Goal: Entertainment & Leisure: Consume media (video, audio)

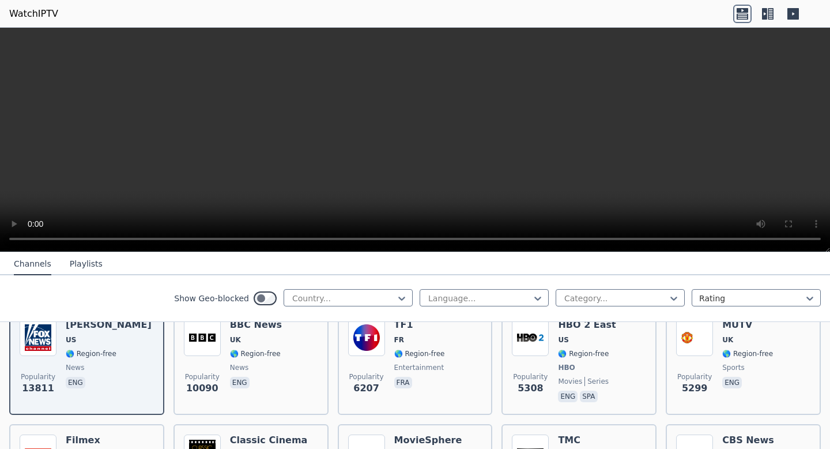
scroll to position [151, 0]
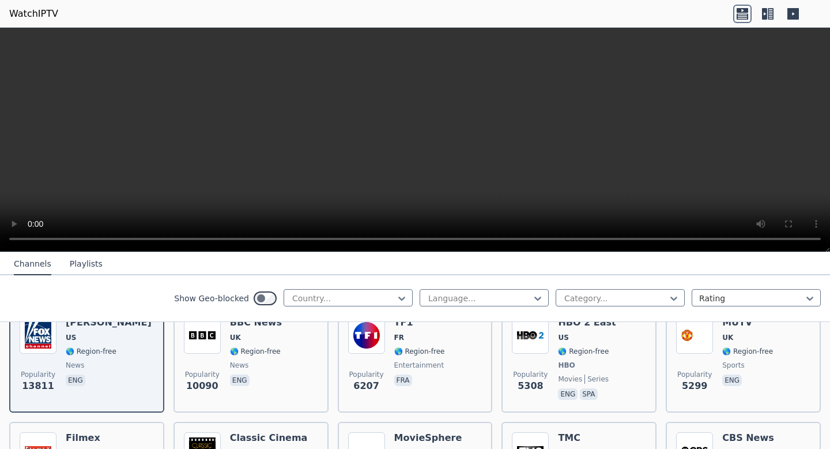
click at [374, 338] on img at bounding box center [366, 335] width 37 height 37
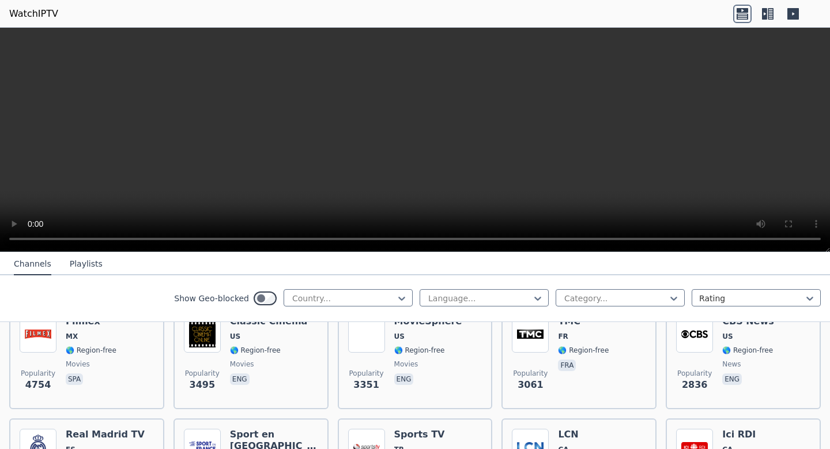
scroll to position [260, 0]
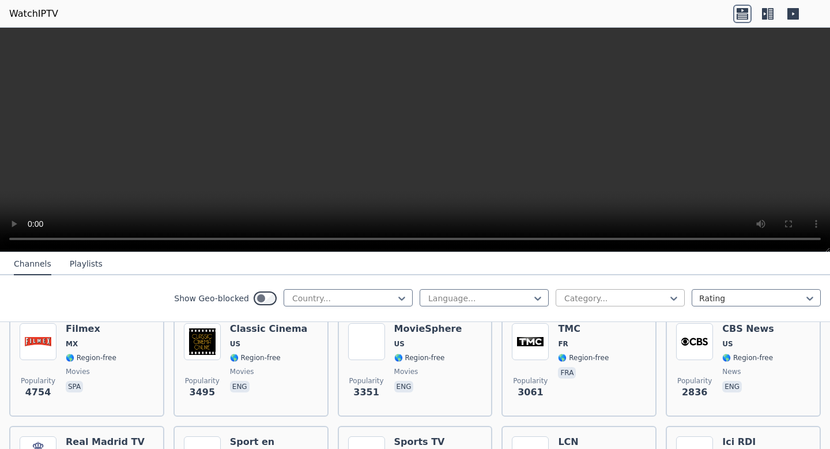
click at [615, 297] on div at bounding box center [615, 298] width 105 height 12
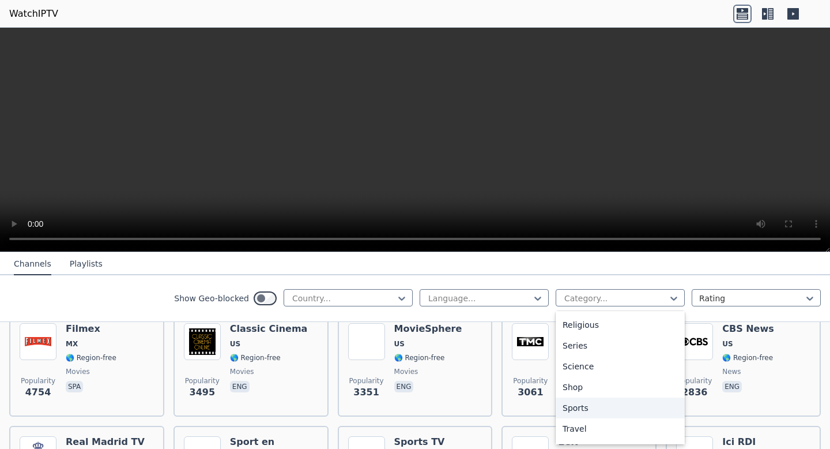
scroll to position [416, 0]
click at [612, 408] on div "Sports" at bounding box center [620, 405] width 129 height 21
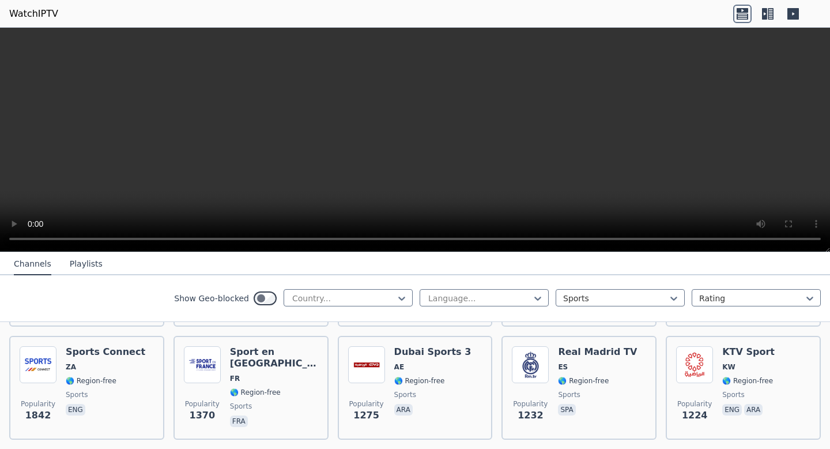
scroll to position [237, 0]
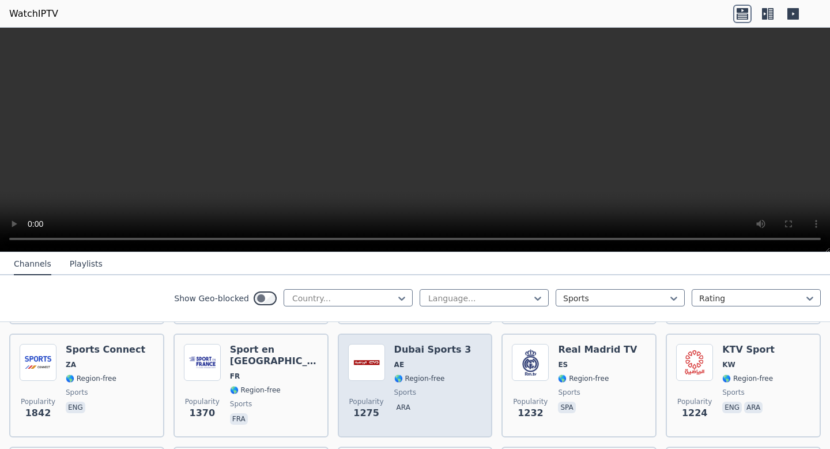
click at [413, 390] on span "sports" at bounding box center [405, 391] width 22 height 9
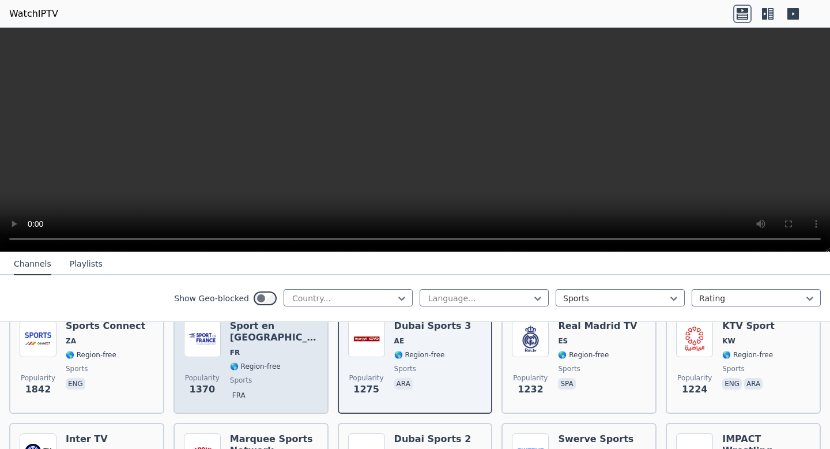
scroll to position [261, 0]
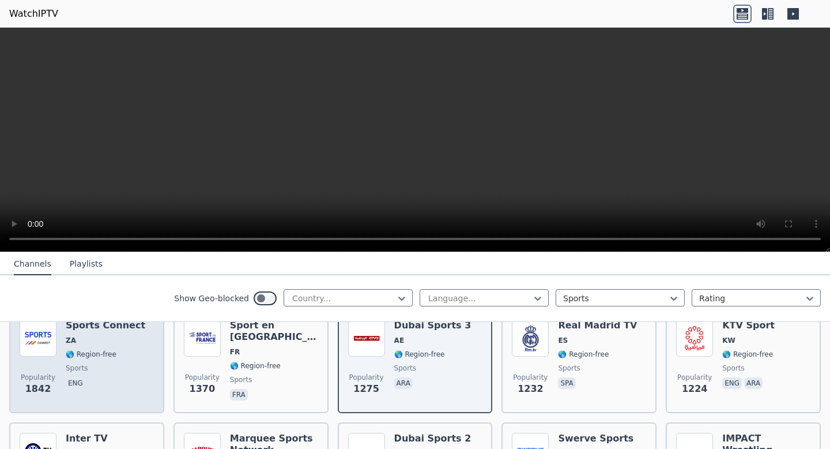
click at [128, 363] on span "sports" at bounding box center [106, 367] width 80 height 9
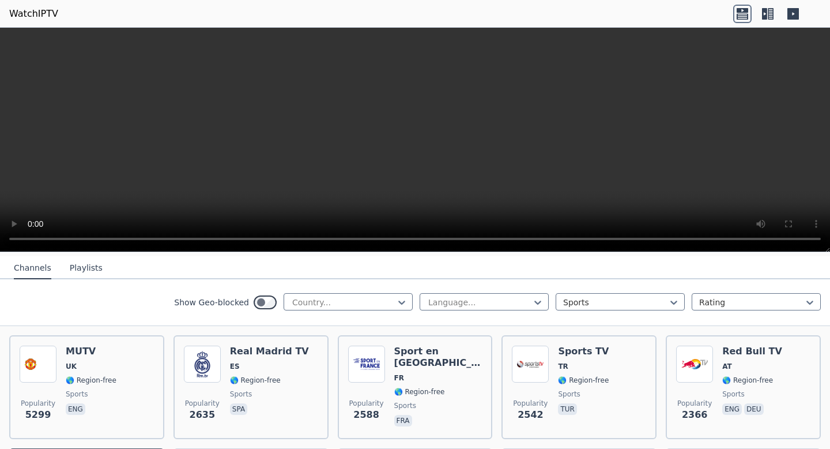
scroll to position [122, 0]
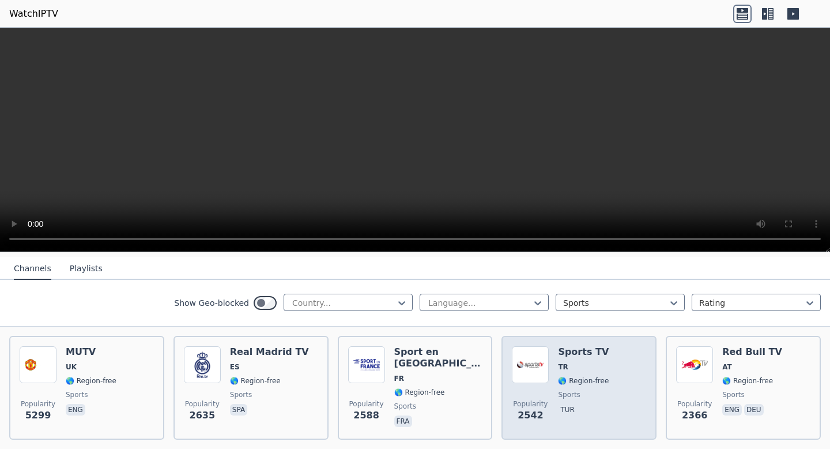
click at [621, 375] on div "Popularity 2542 Sports TV TR 🌎 Region-free sports tur" at bounding box center [579, 387] width 134 height 83
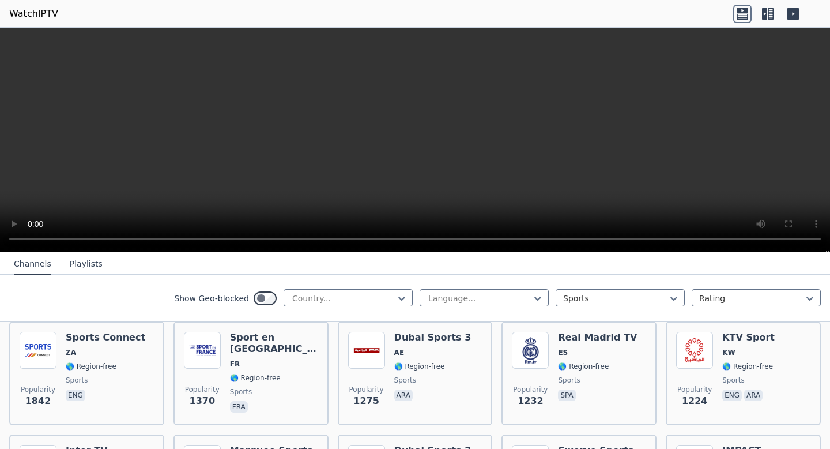
scroll to position [251, 0]
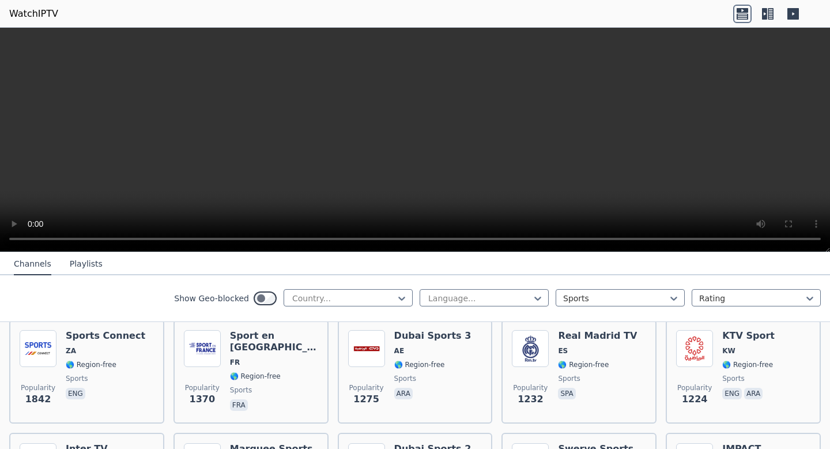
click at [691, 364] on img at bounding box center [694, 348] width 37 height 37
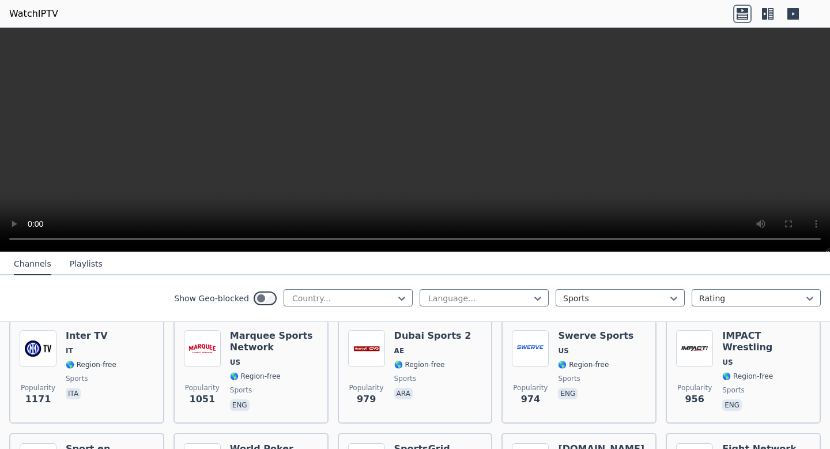
scroll to position [364, 0]
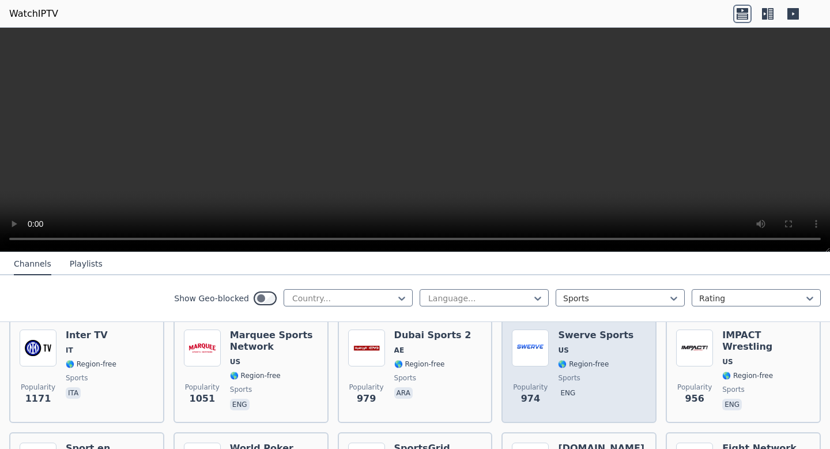
click at [543, 351] on img at bounding box center [530, 347] width 37 height 37
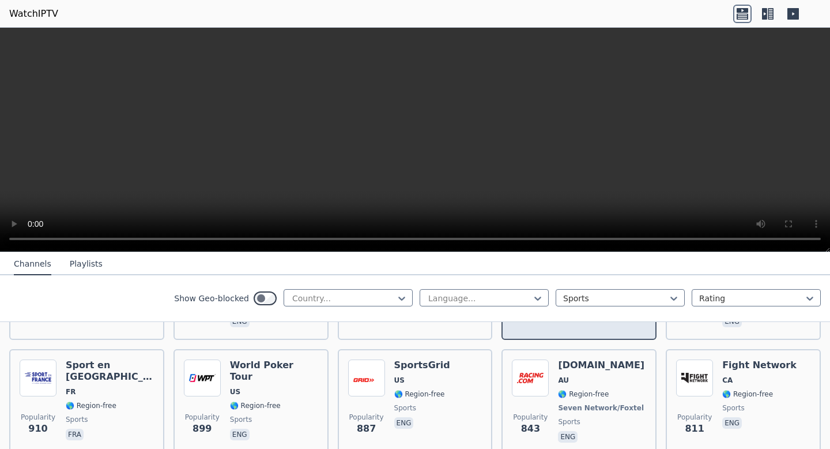
scroll to position [451, 0]
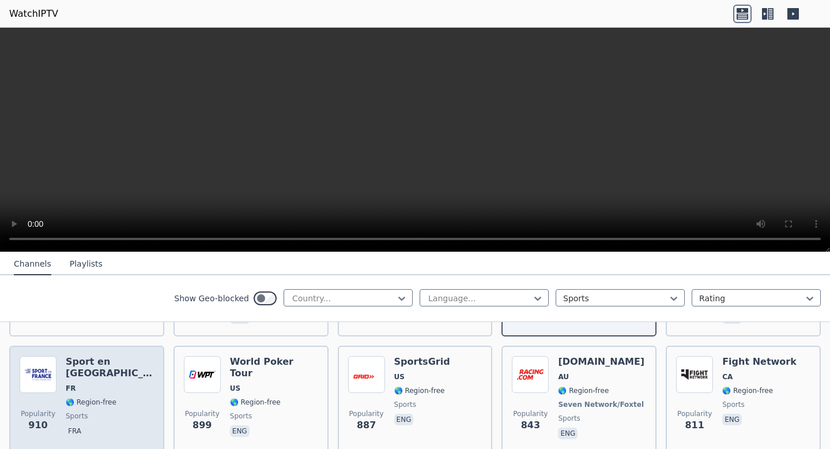
click at [82, 397] on span "🌎 Region-free" at bounding box center [91, 401] width 51 height 9
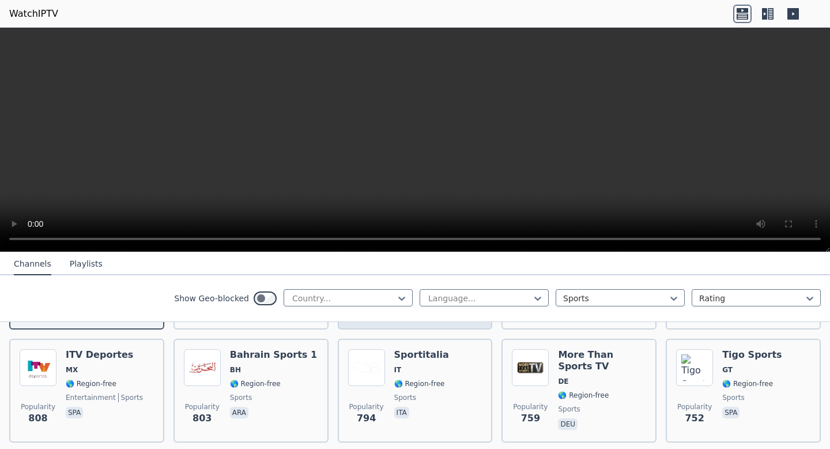
scroll to position [575, 0]
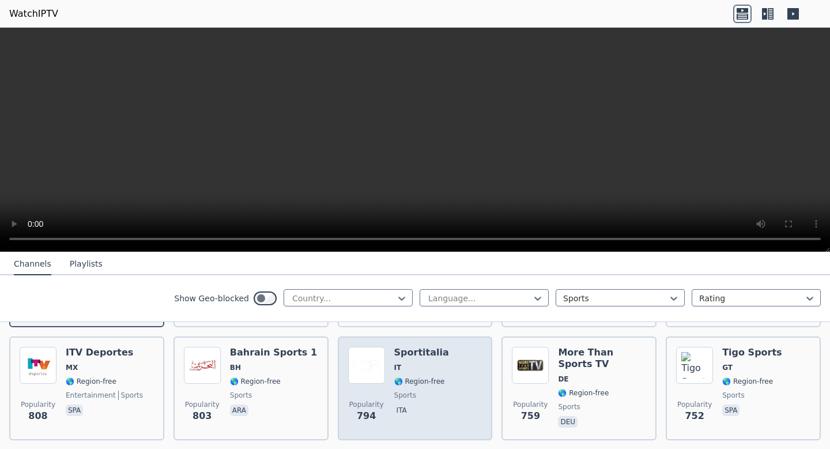
click at [396, 376] on span "🌎 Region-free" at bounding box center [419, 380] width 51 height 9
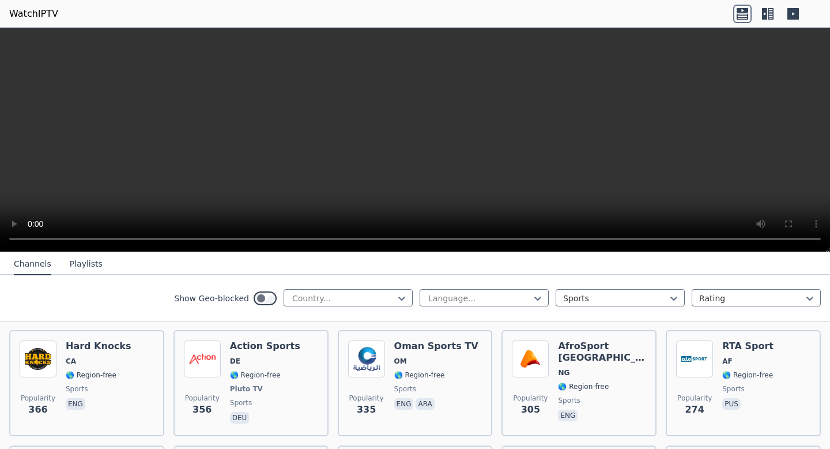
scroll to position [926, 0]
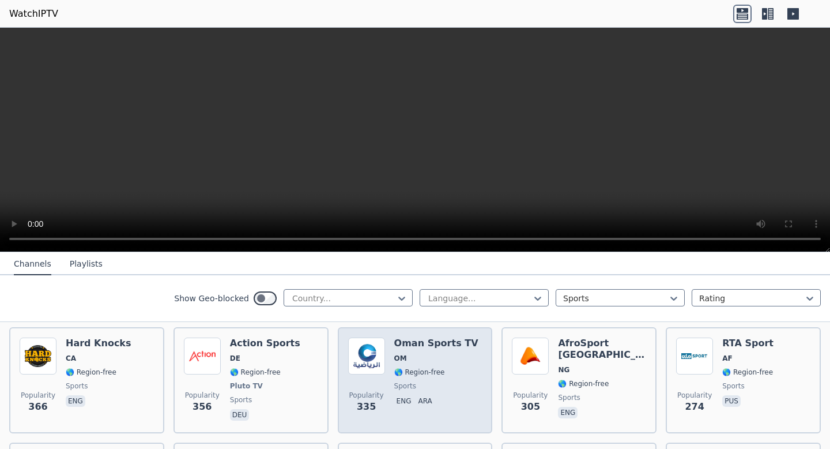
click at [418, 376] on div "Oman Sports TV OM 🌎 Region-free sports eng ara" at bounding box center [436, 379] width 84 height 85
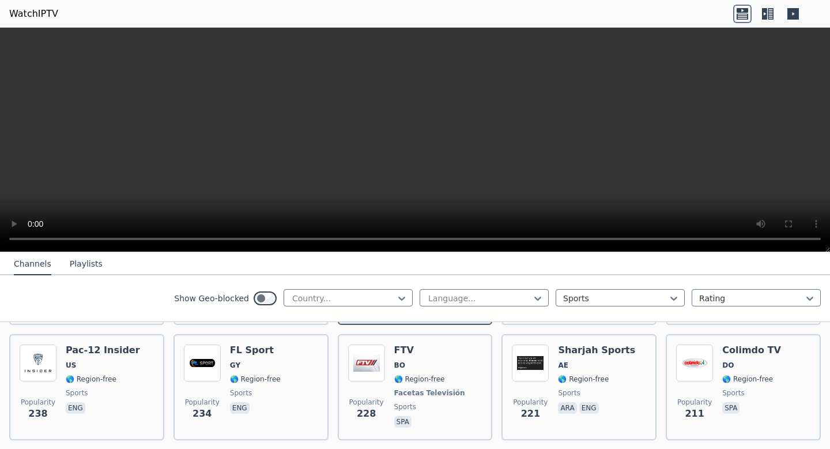
scroll to position [1040, 0]
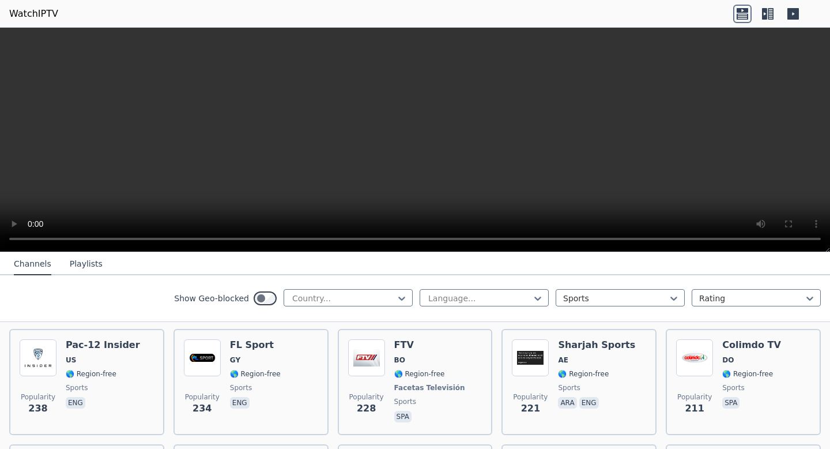
click at [470, 360] on div "Popularity 228 FTV BO 🌎 Region-free Facetas Televisión sports spa" at bounding box center [415, 381] width 134 height 85
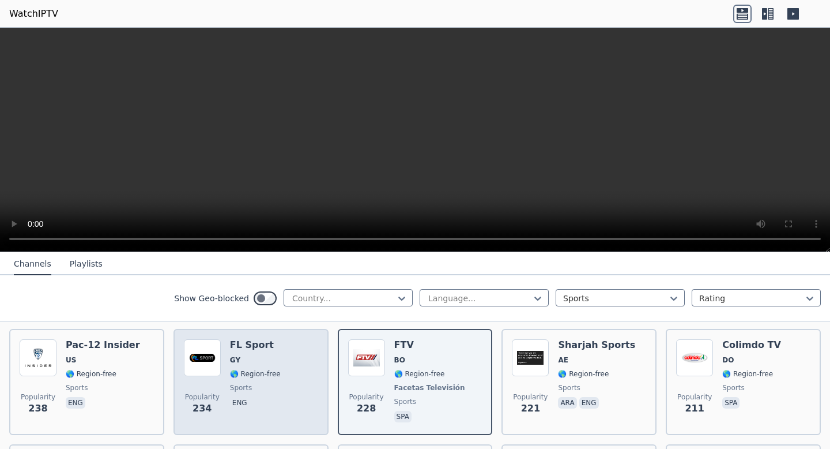
click at [266, 387] on span "sports" at bounding box center [255, 387] width 51 height 9
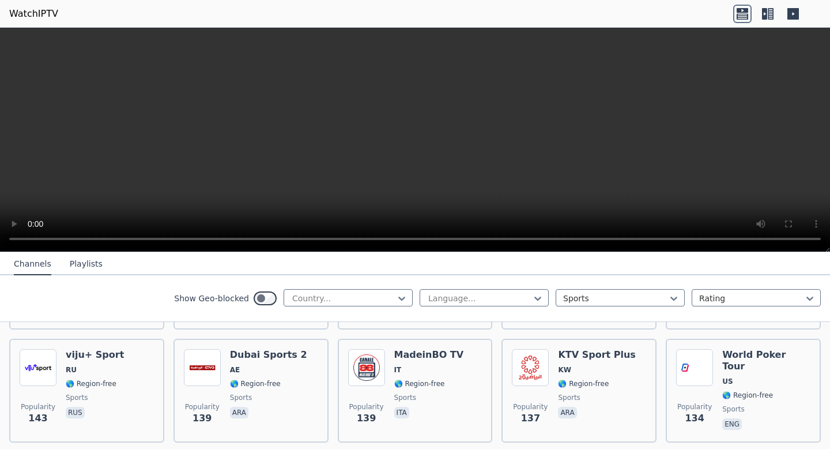
scroll to position [1602, 0]
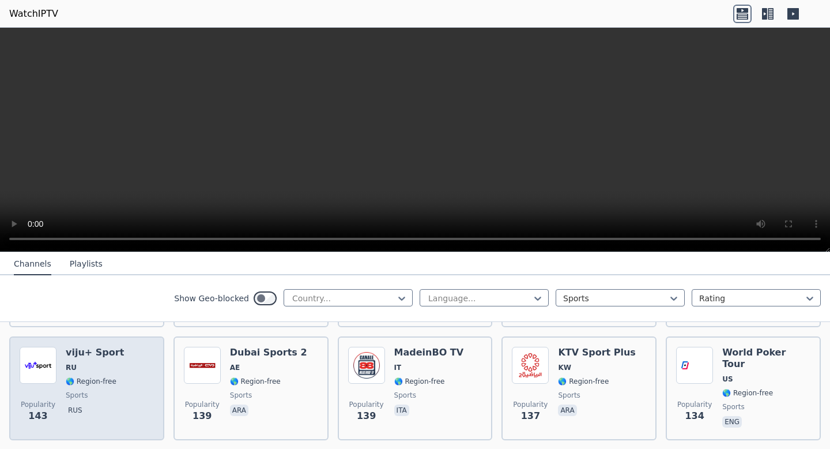
click at [120, 383] on div "Popularity 143 viju+ Sport RU 🌎 Region-free sports rus" at bounding box center [87, 388] width 134 height 83
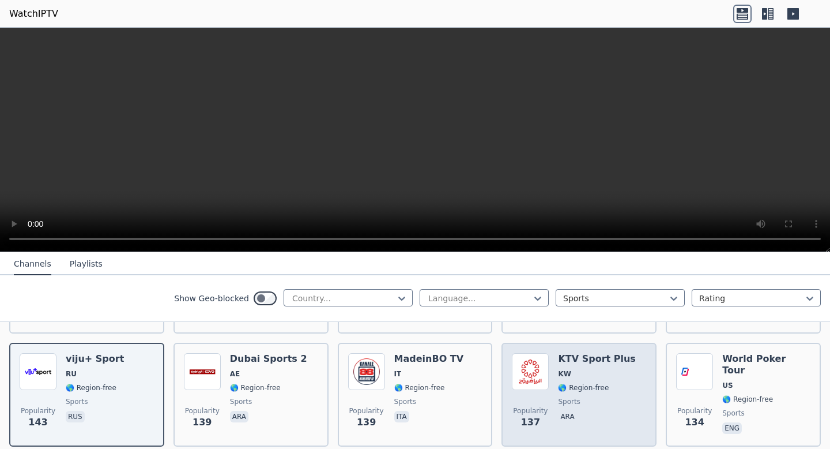
scroll to position [1594, 0]
click at [571, 375] on span "KW" at bounding box center [596, 375] width 77 height 9
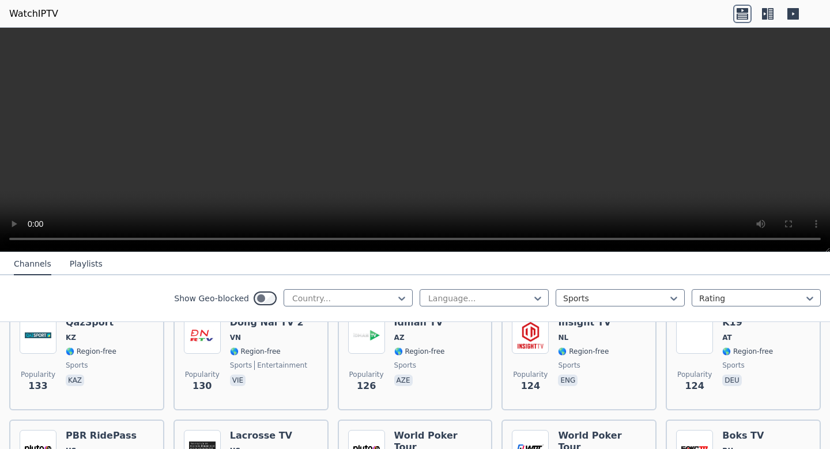
scroll to position [1741, 0]
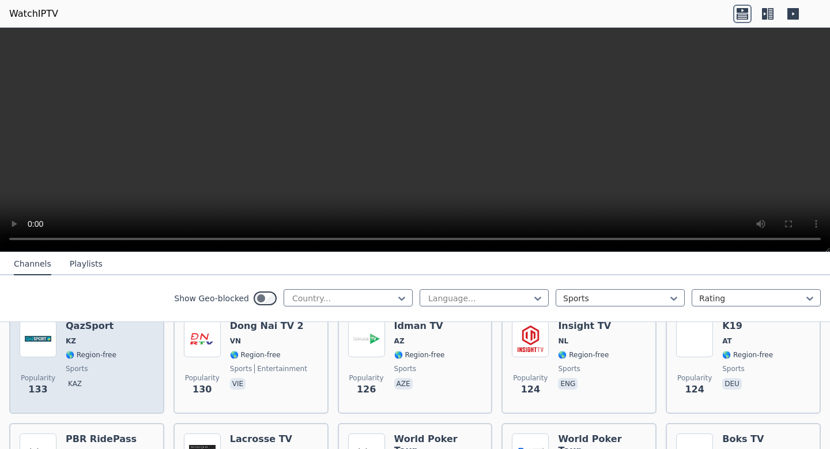
click at [121, 362] on div "Popularity 133 QazSport KZ 🌎 Region-free sports kaz" at bounding box center [87, 361] width 134 height 83
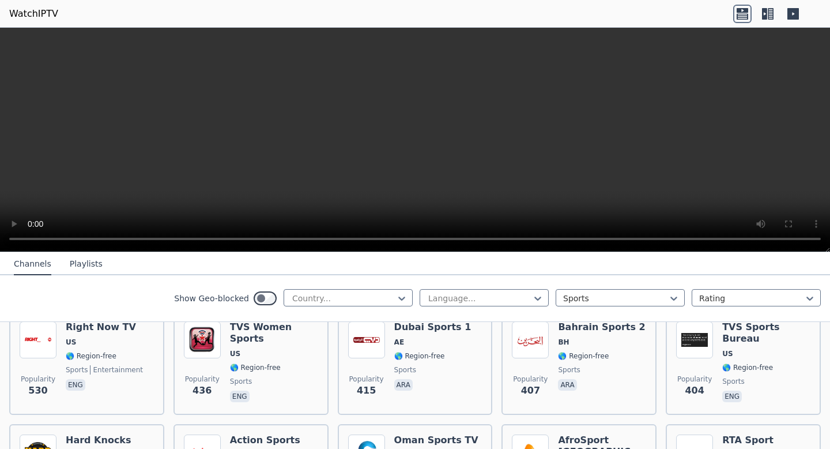
scroll to position [0, 0]
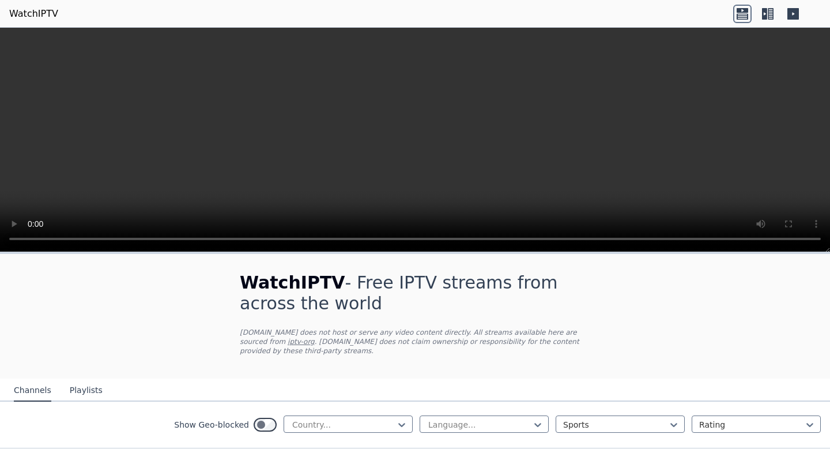
click at [18, 17] on link "WatchIPTV" at bounding box center [33, 14] width 49 height 14
click at [394, 427] on div at bounding box center [343, 425] width 105 height 12
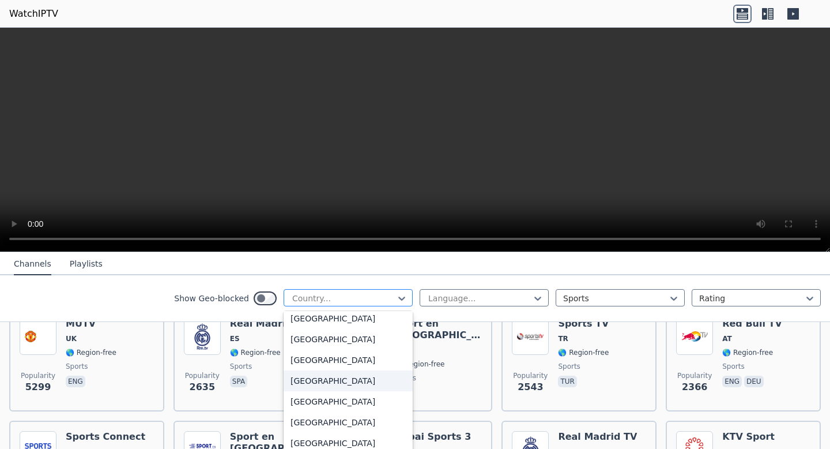
scroll to position [1302, 0]
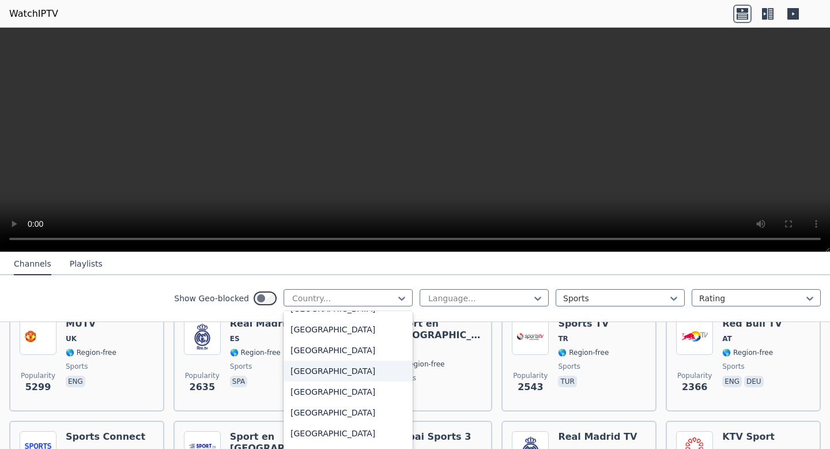
click at [379, 378] on div "[GEOGRAPHIC_DATA]" at bounding box center [348, 370] width 129 height 21
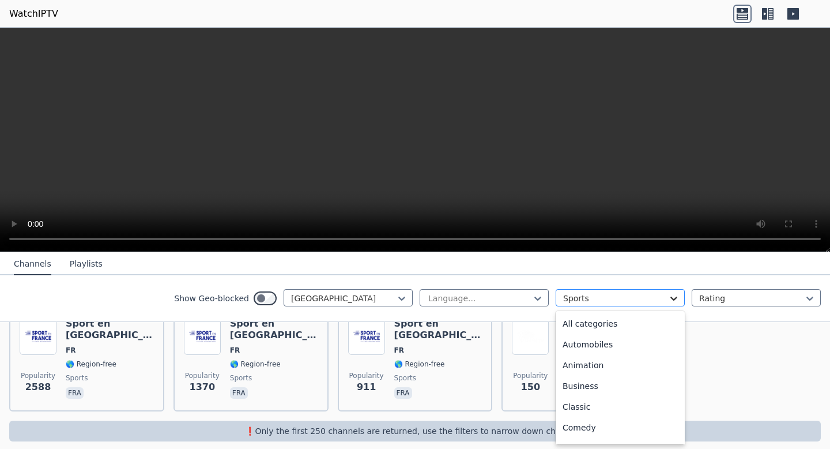
click at [676, 298] on icon at bounding box center [674, 298] width 7 height 4
click at [642, 323] on div "All categories" at bounding box center [620, 323] width 129 height 21
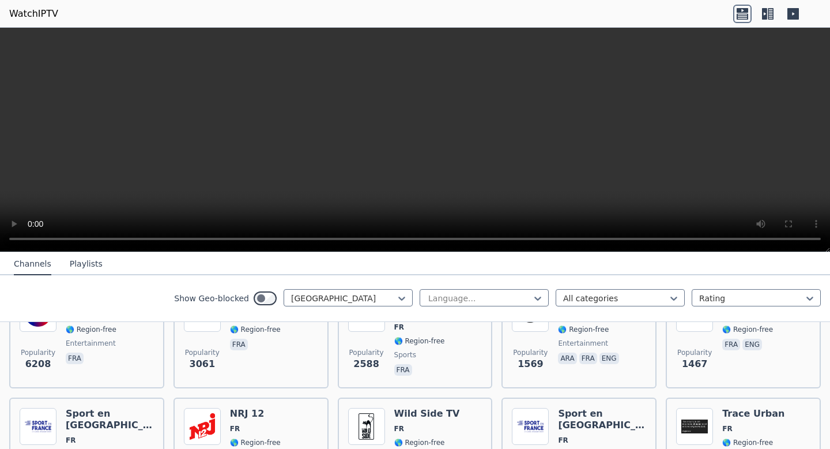
scroll to position [148, 0]
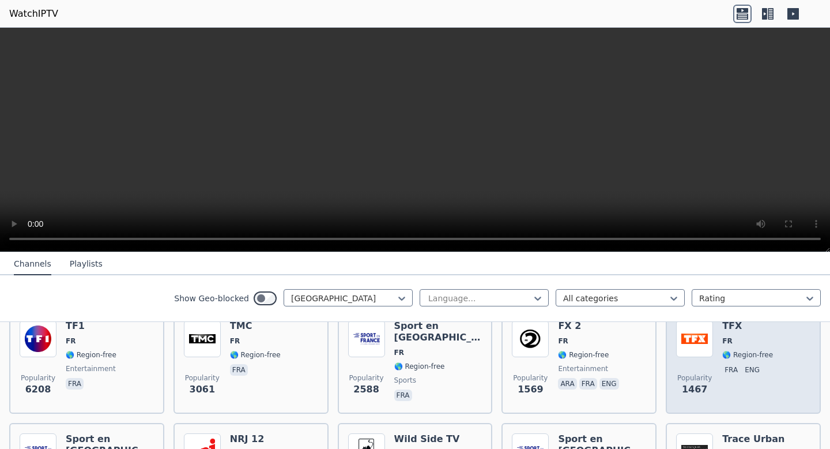
click at [713, 377] on div "Popularity 1467 TFX FR 🌎 Region-free fra eng" at bounding box center [743, 361] width 134 height 83
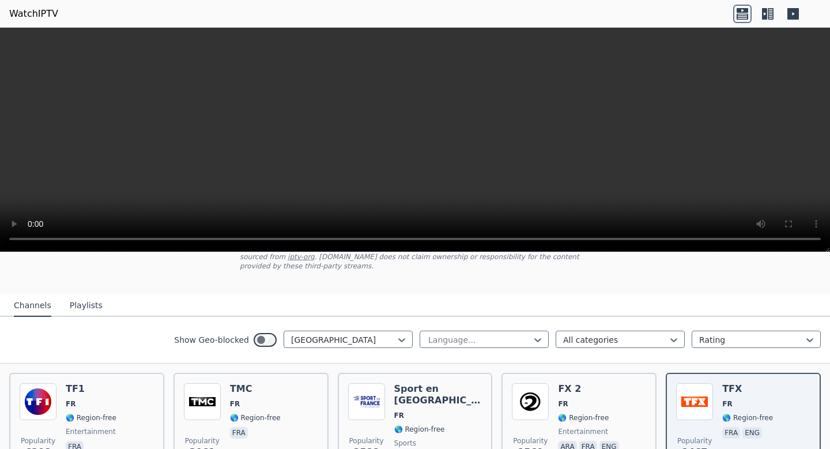
scroll to position [119, 0]
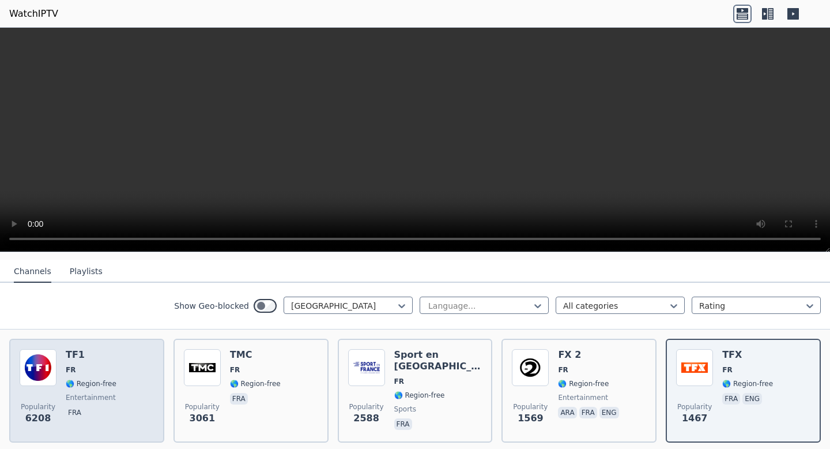
click at [141, 371] on div "Popularity 6208 TF1 FR 🌎 Region-free entertainment fra" at bounding box center [87, 390] width 134 height 83
